Goal: Task Accomplishment & Management: Manage account settings

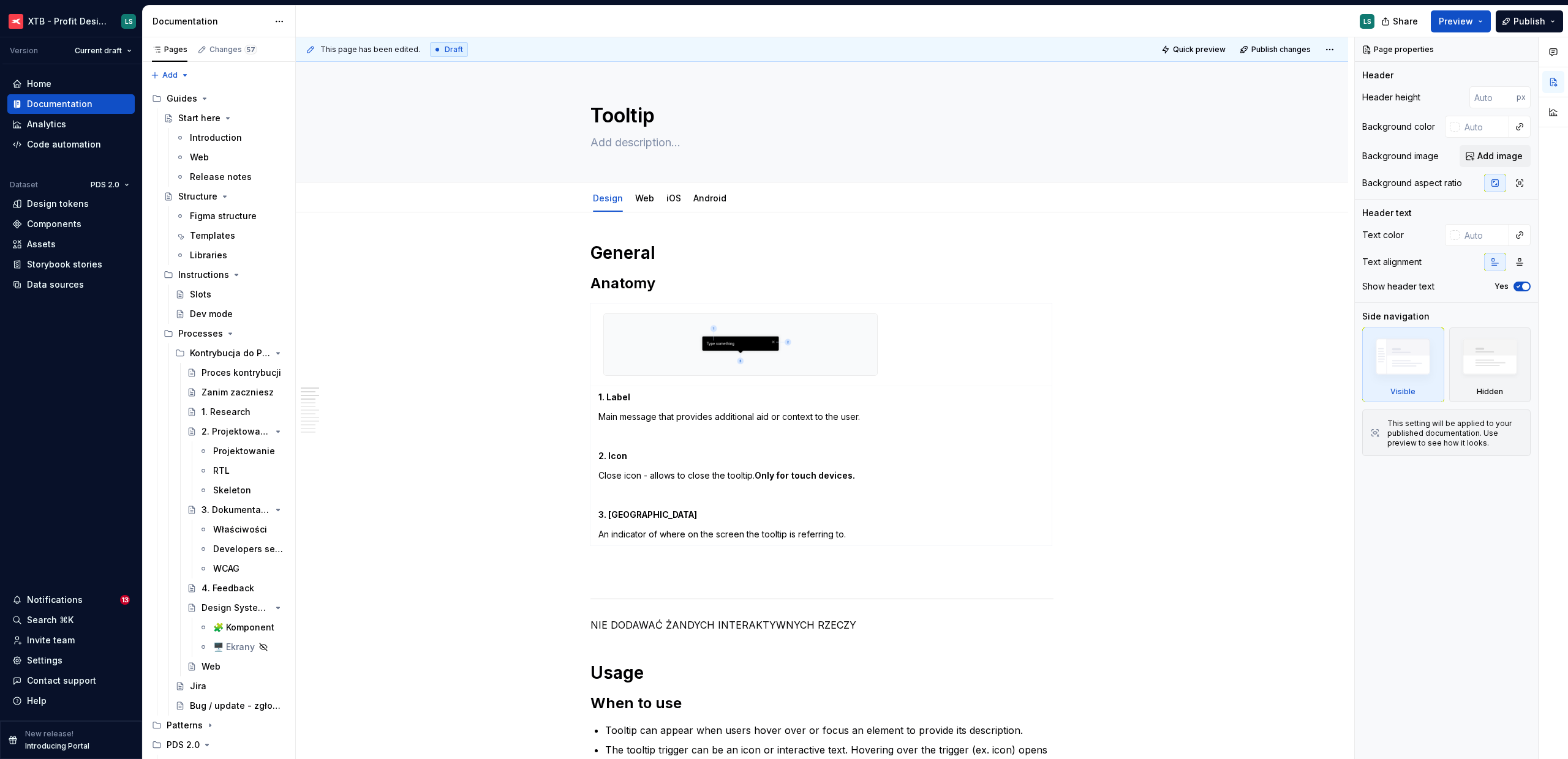
drag, startPoint x: 222, startPoint y: 171, endPoint x: 833, endPoint y: 274, distance: 619.6
click at [222, 171] on div "Release notes" at bounding box center [220, 176] width 62 height 12
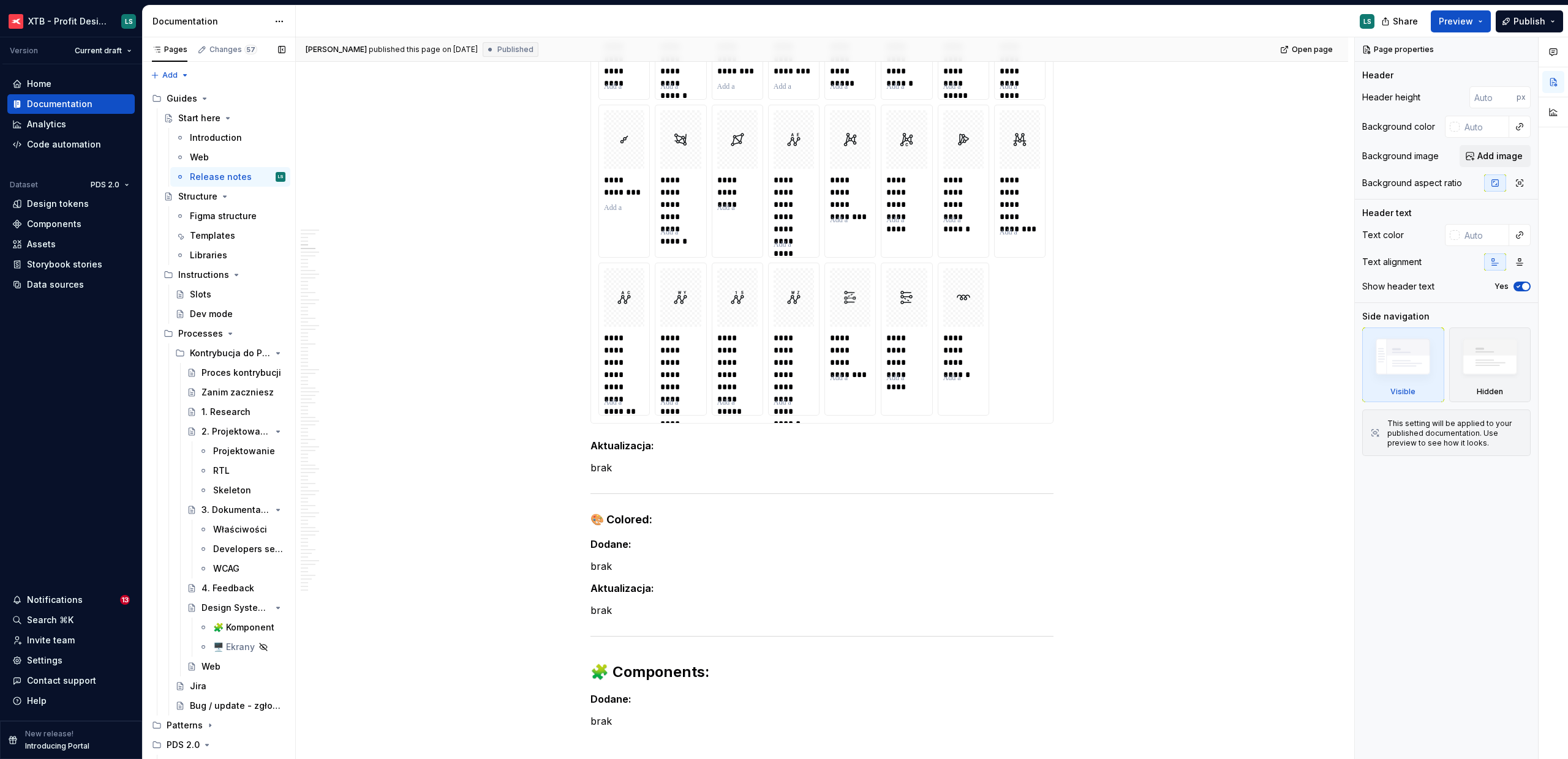
scroll to position [2157, 0]
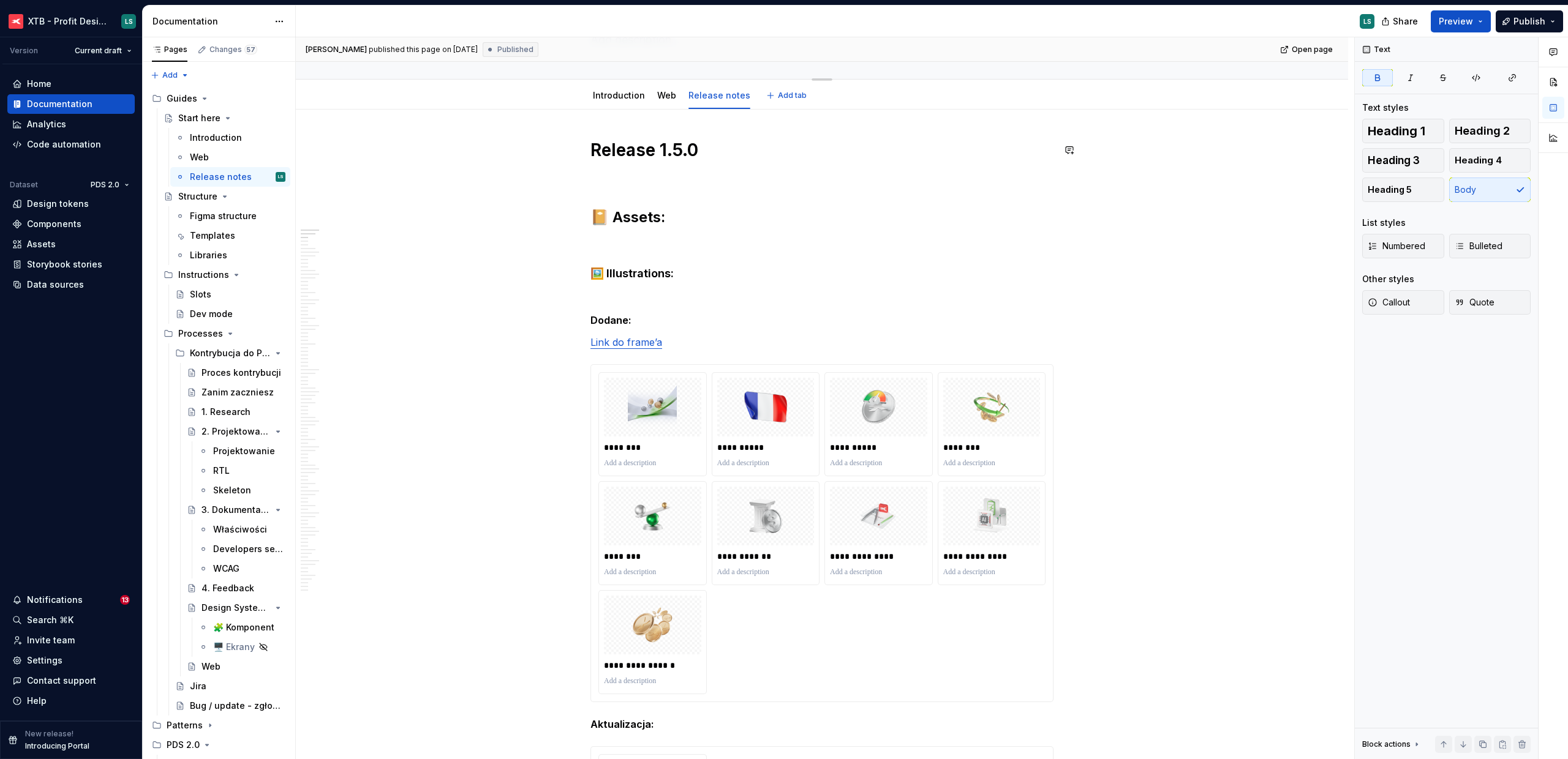
scroll to position [0, 0]
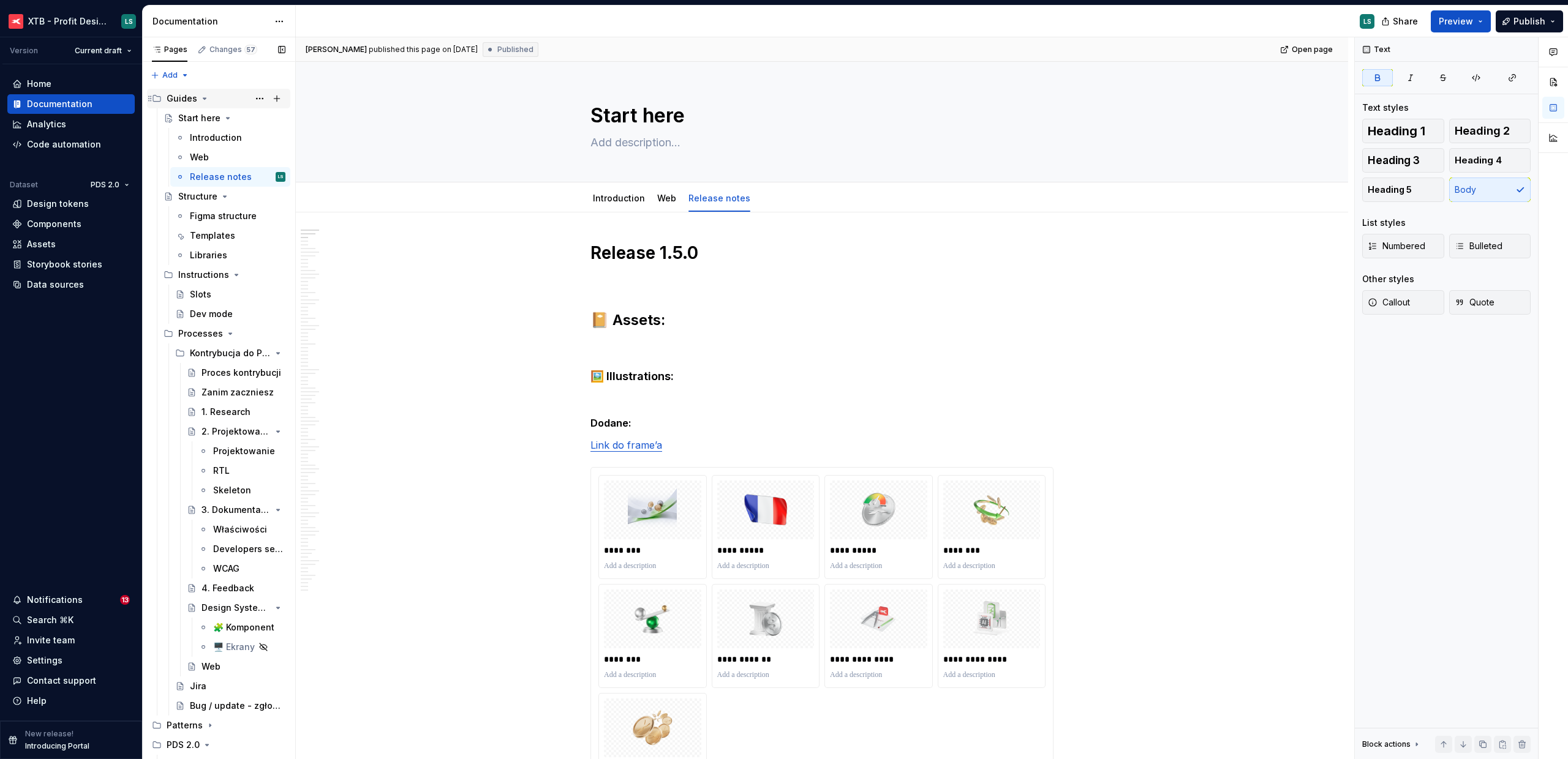
type textarea "*"
click at [87, 634] on div "Invite team" at bounding box center [71, 640] width 118 height 12
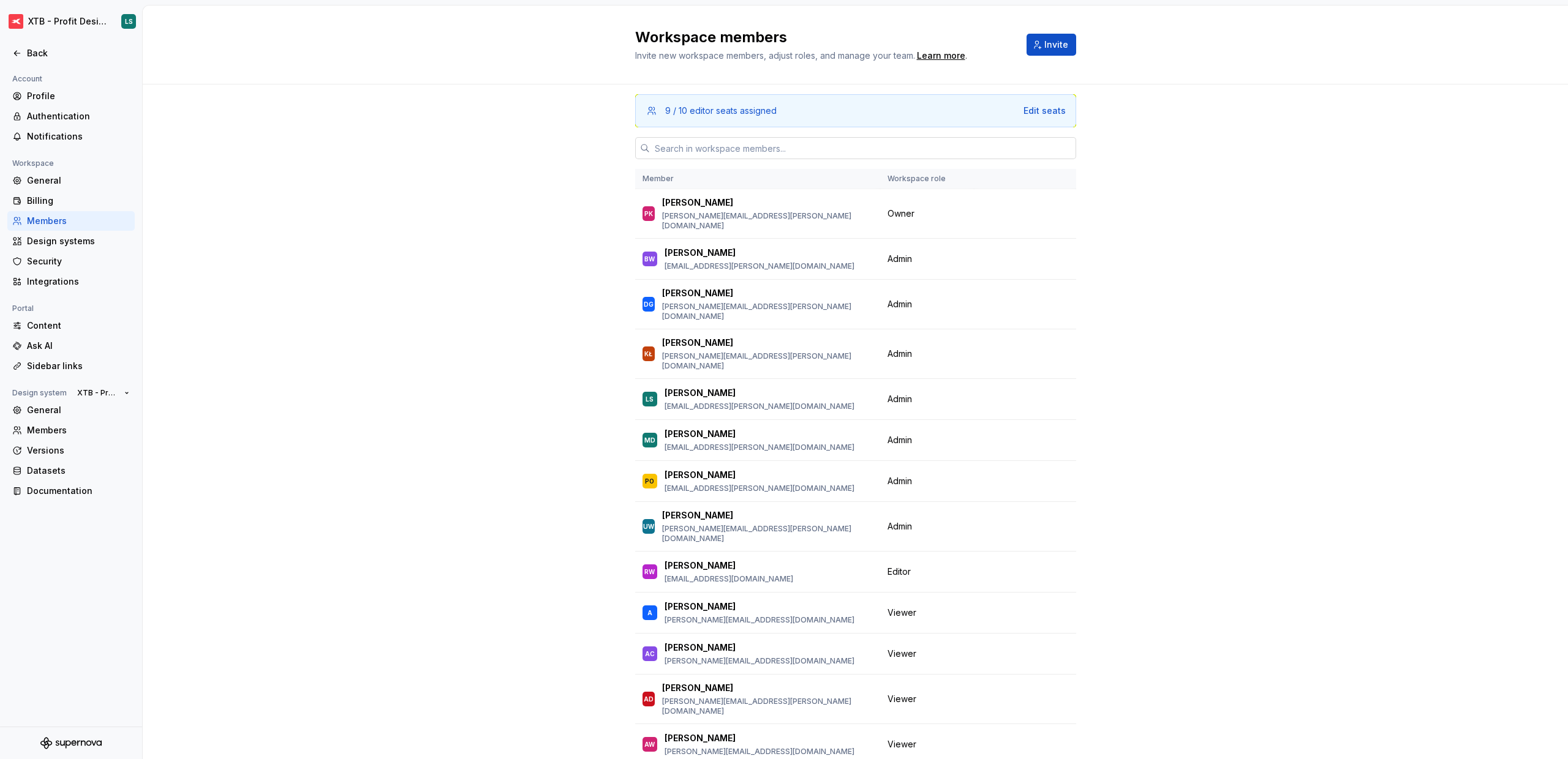
click at [766, 142] on input "text" at bounding box center [863, 148] width 426 height 22
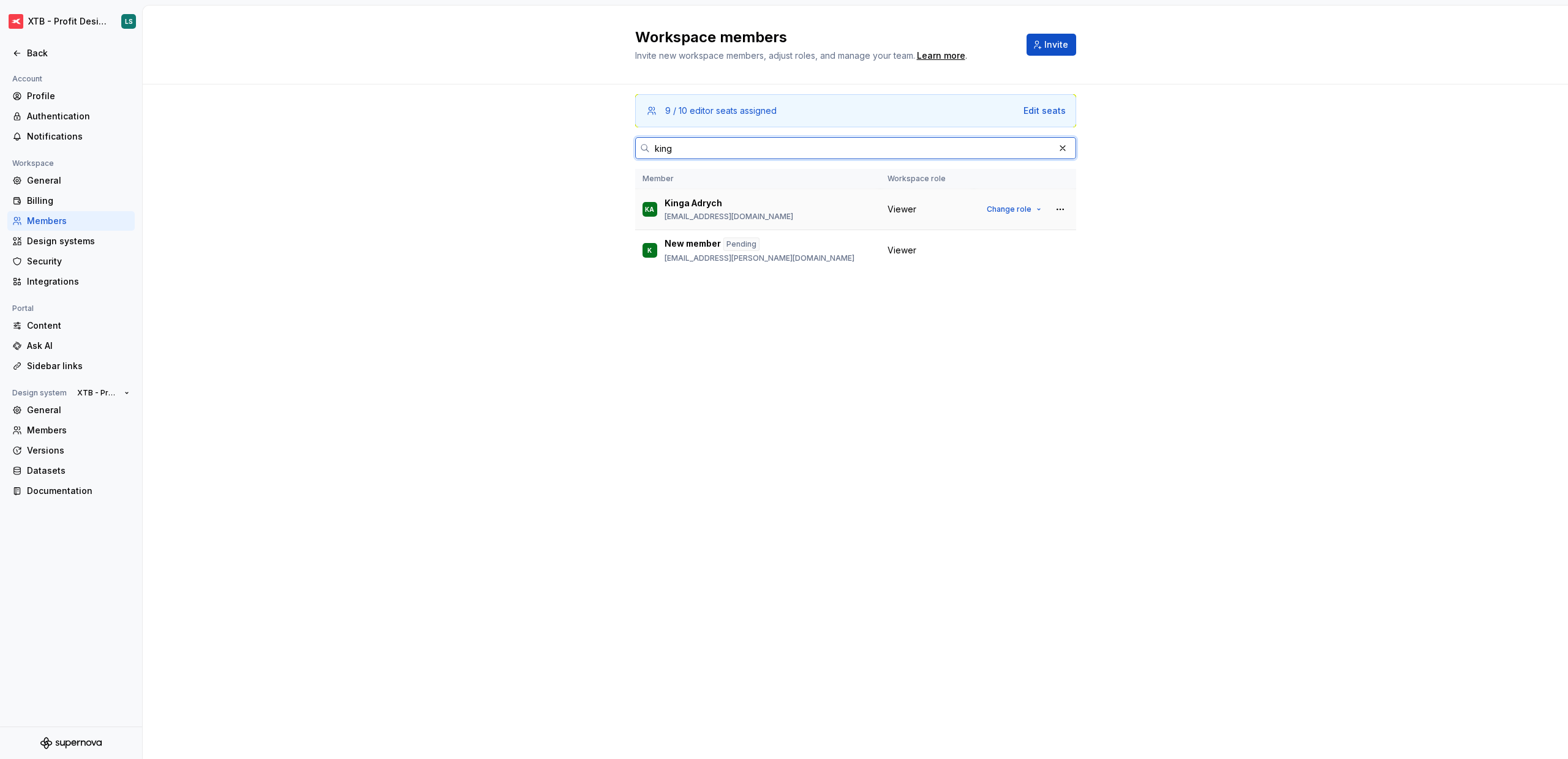
type input "king"
click at [935, 208] on div "Viewer" at bounding box center [927, 209] width 79 height 12
click at [1033, 207] on button "Change role" at bounding box center [1014, 209] width 66 height 17
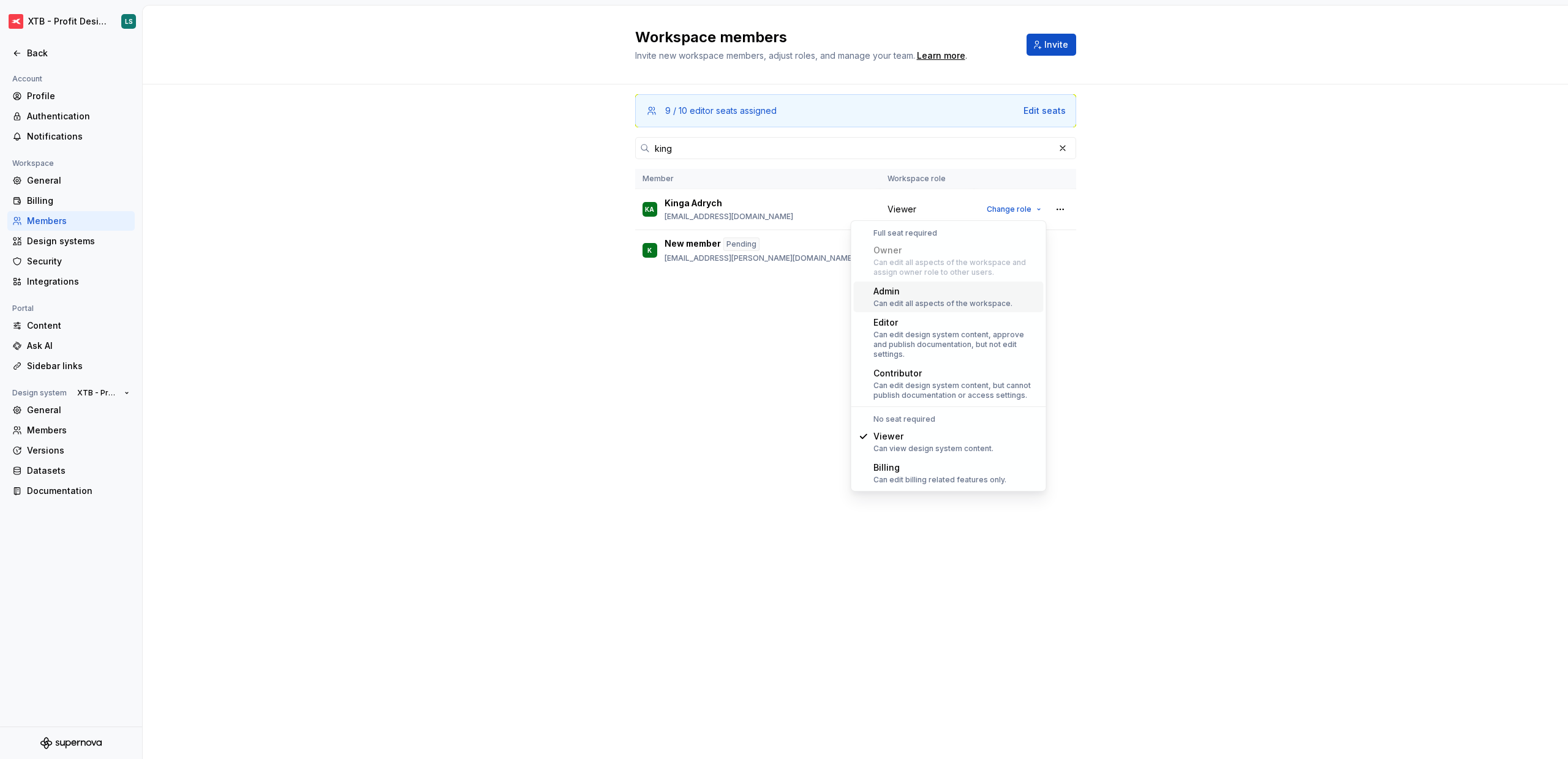
click at [991, 297] on div "Admin Can edit all aspects of the workspace." at bounding box center [943, 297] width 139 height 24
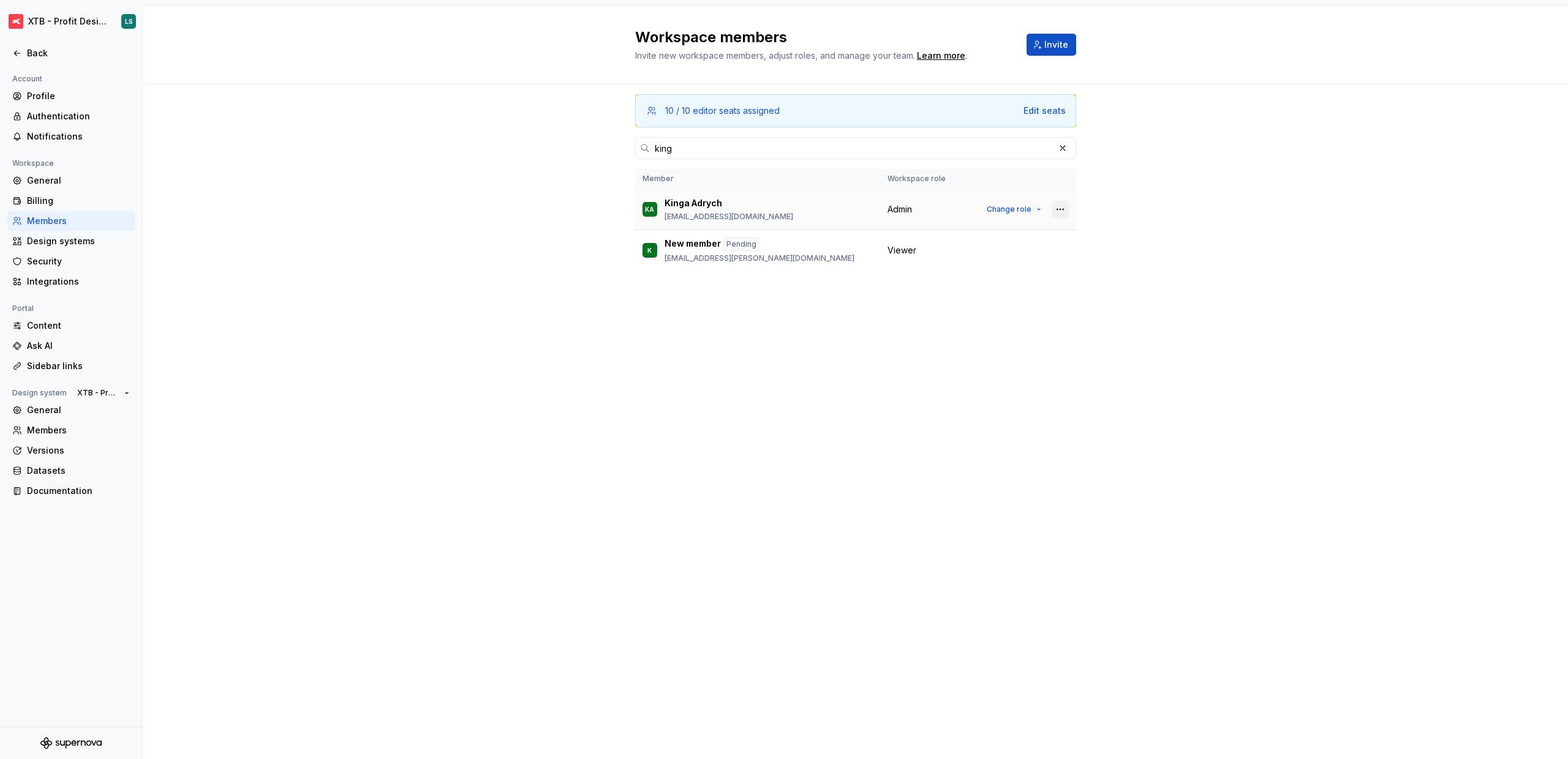
click at [1058, 213] on button "button" at bounding box center [1060, 209] width 17 height 17
click at [1061, 210] on button "button" at bounding box center [1060, 209] width 17 height 17
click at [1014, 205] on span "Change role" at bounding box center [1009, 209] width 45 height 10
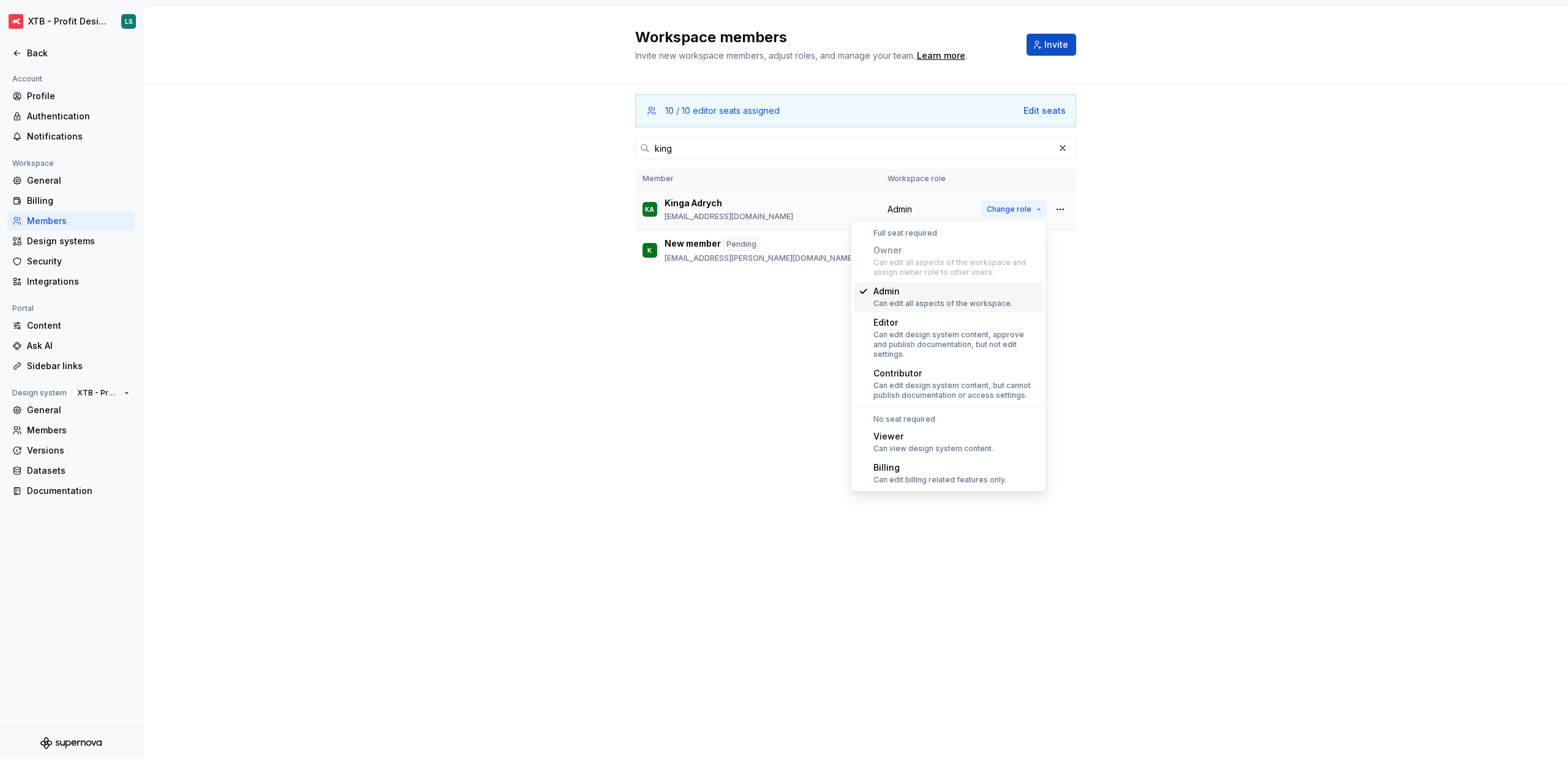
click at [1014, 205] on span "Change role" at bounding box center [1009, 209] width 45 height 10
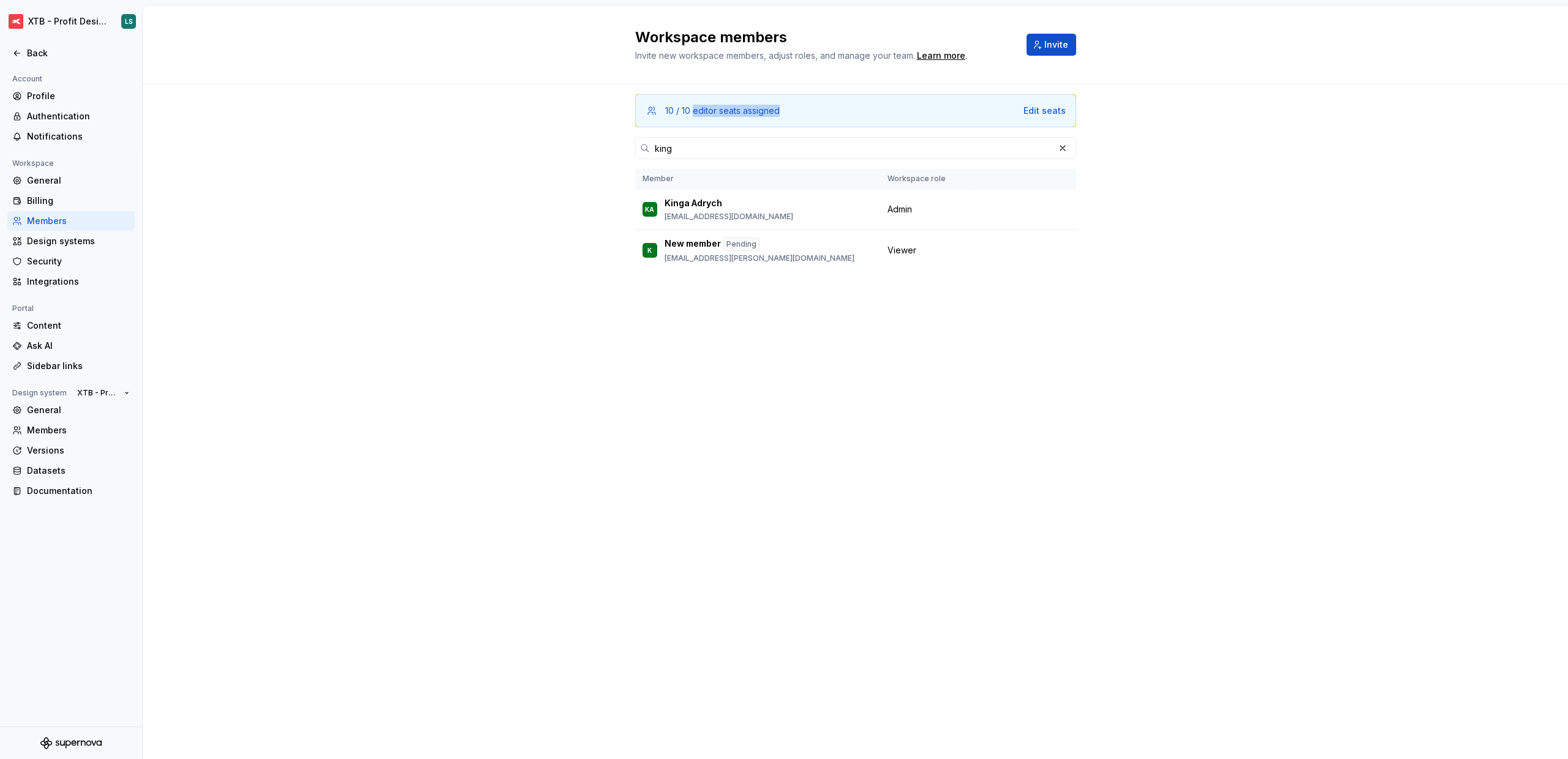
drag, startPoint x: 746, startPoint y: 116, endPoint x: 667, endPoint y: 108, distance: 79.4
click at [692, 111] on div "10 / 10 editor seats assigned Edit seats" at bounding box center [856, 111] width 441 height 33
drag, startPoint x: 664, startPoint y: 108, endPoint x: 747, endPoint y: 109, distance: 83.0
click at [744, 109] on div "10 / 10 editor seats assigned Edit seats" at bounding box center [856, 110] width 421 height 12
click at [856, 103] on div "10 / 10 editor seats assigned Edit seats" at bounding box center [856, 111] width 441 height 33
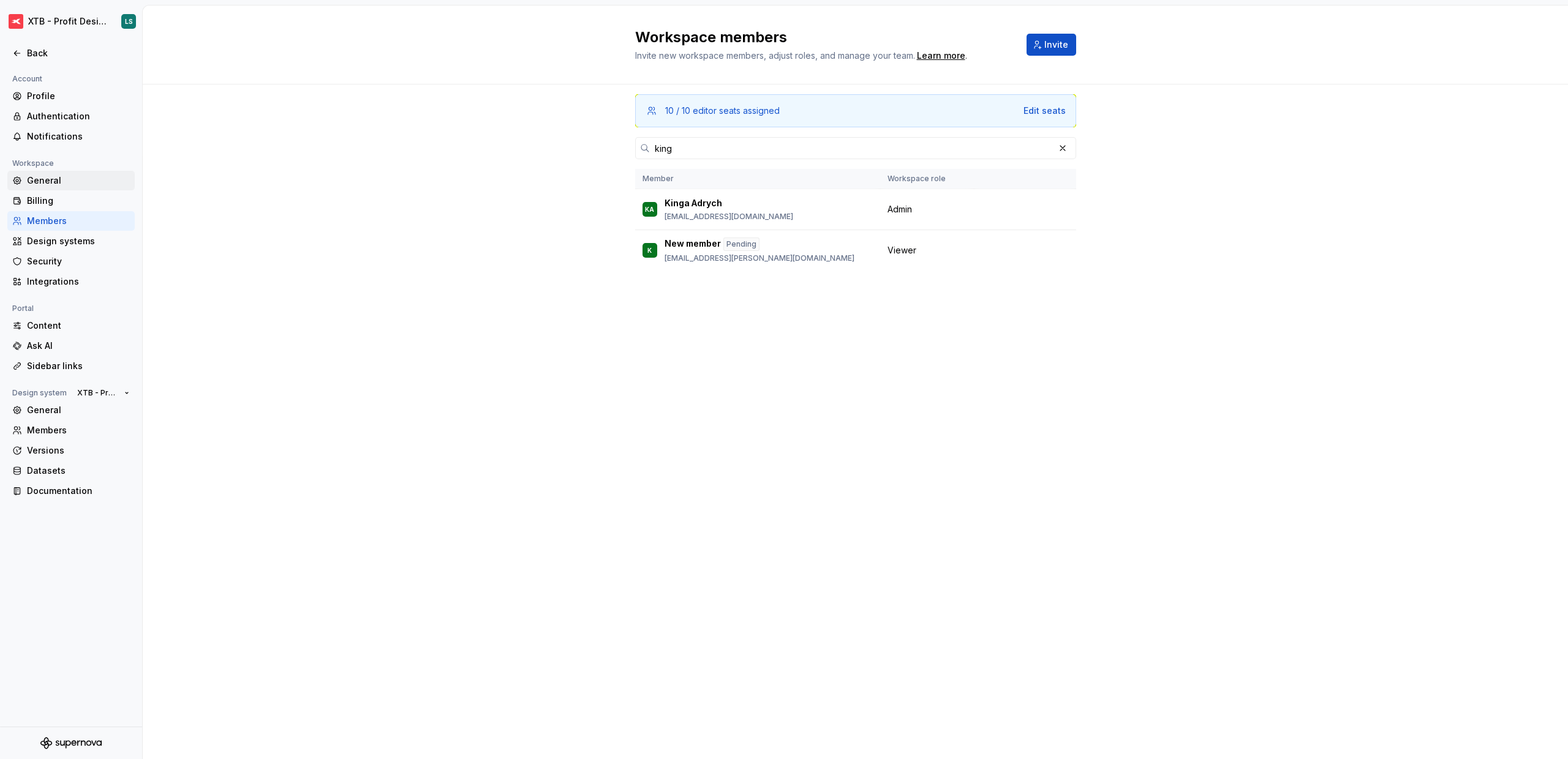
click at [55, 173] on div "General" at bounding box center [71, 180] width 127 height 20
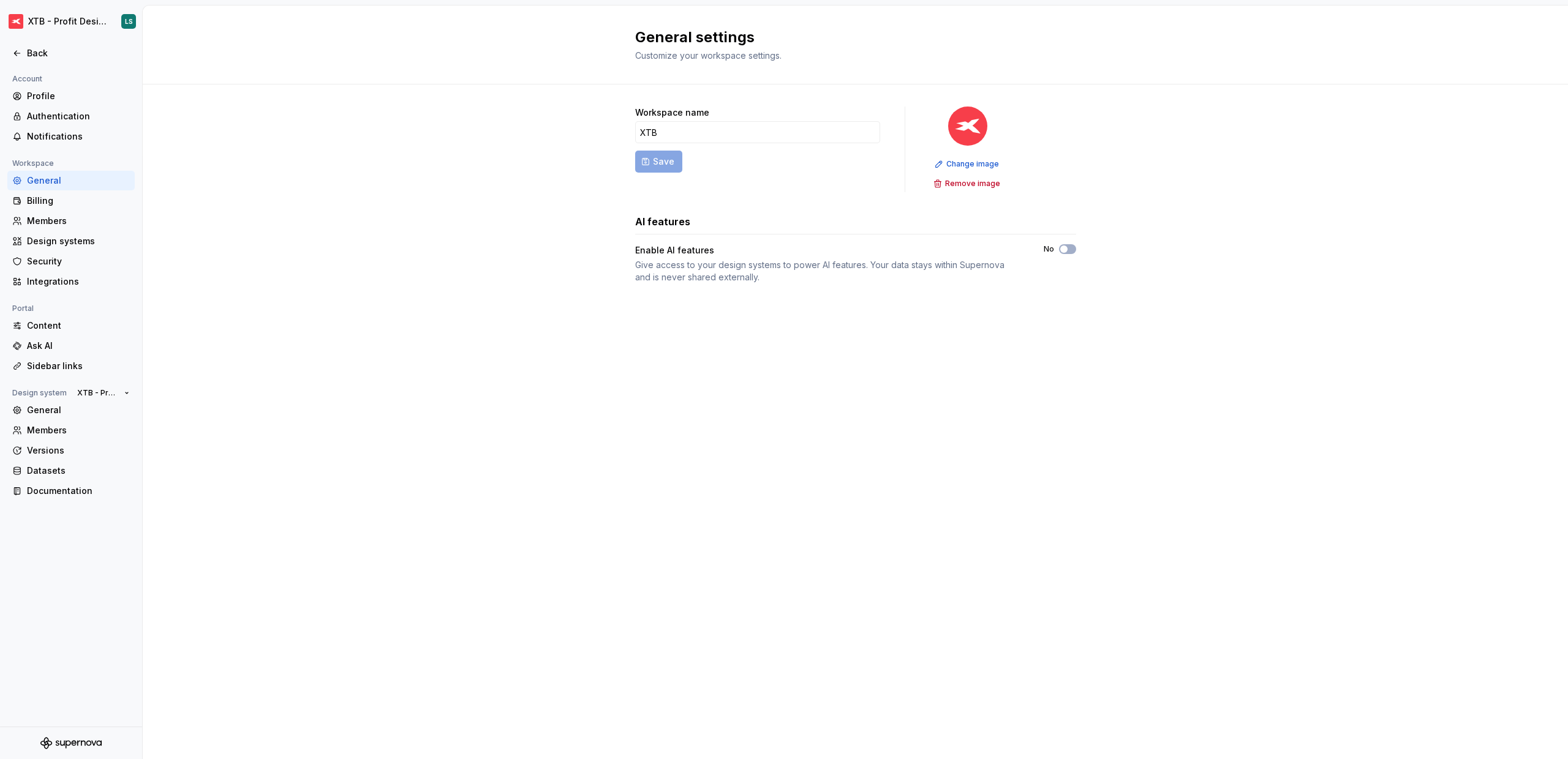
click at [587, 194] on div "Workspace name XTB Save Change image Remove image AI features Enable AI feature…" at bounding box center [855, 208] width 1425 height 246
